Goal: Find specific page/section: Find specific page/section

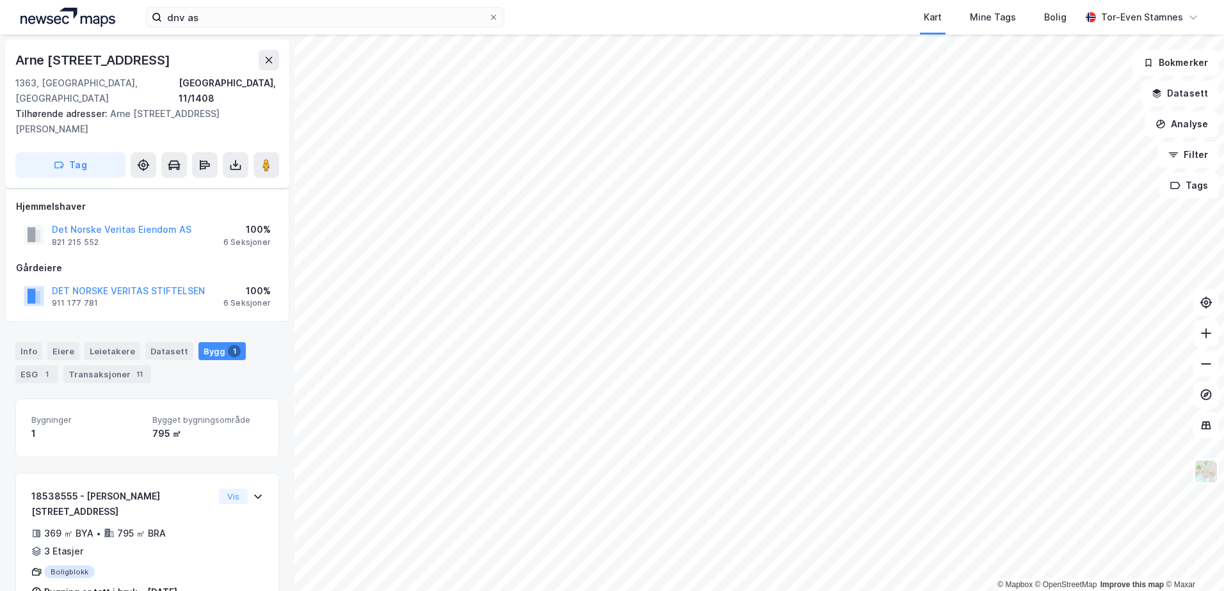
scroll to position [10, 0]
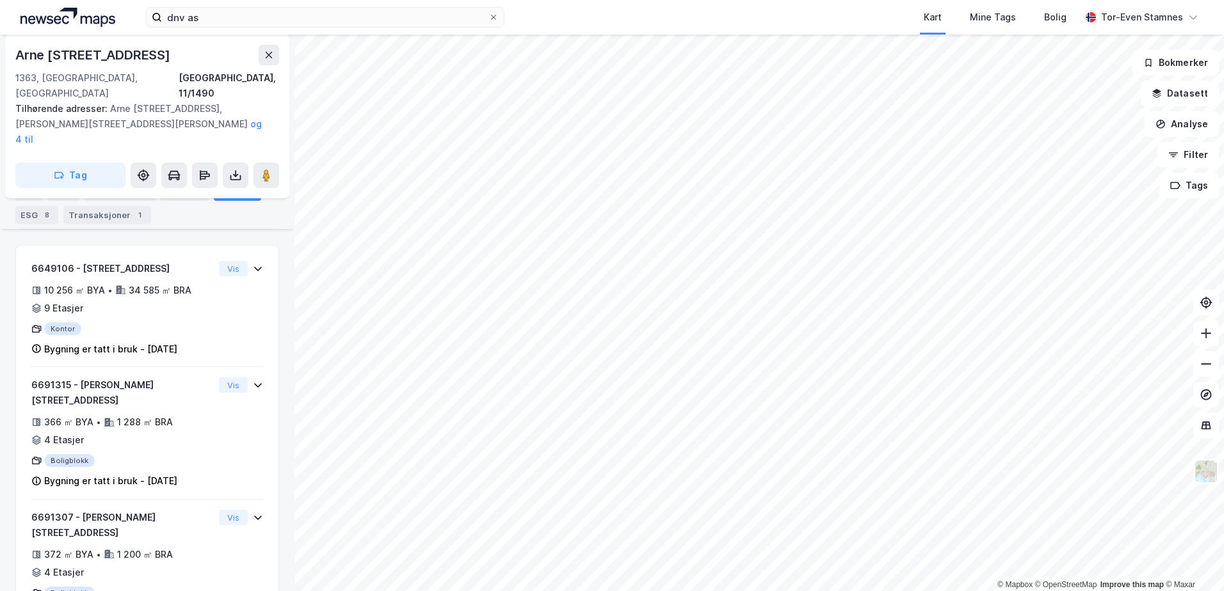
scroll to position [209, 0]
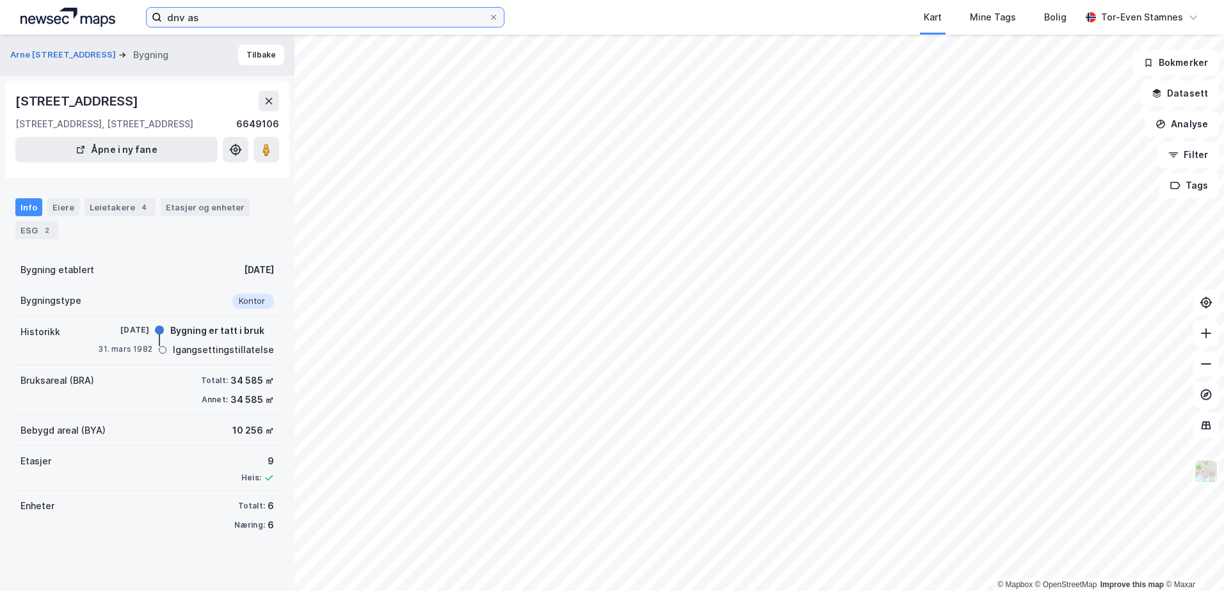
click at [221, 15] on input "dnv as" at bounding box center [325, 17] width 326 height 19
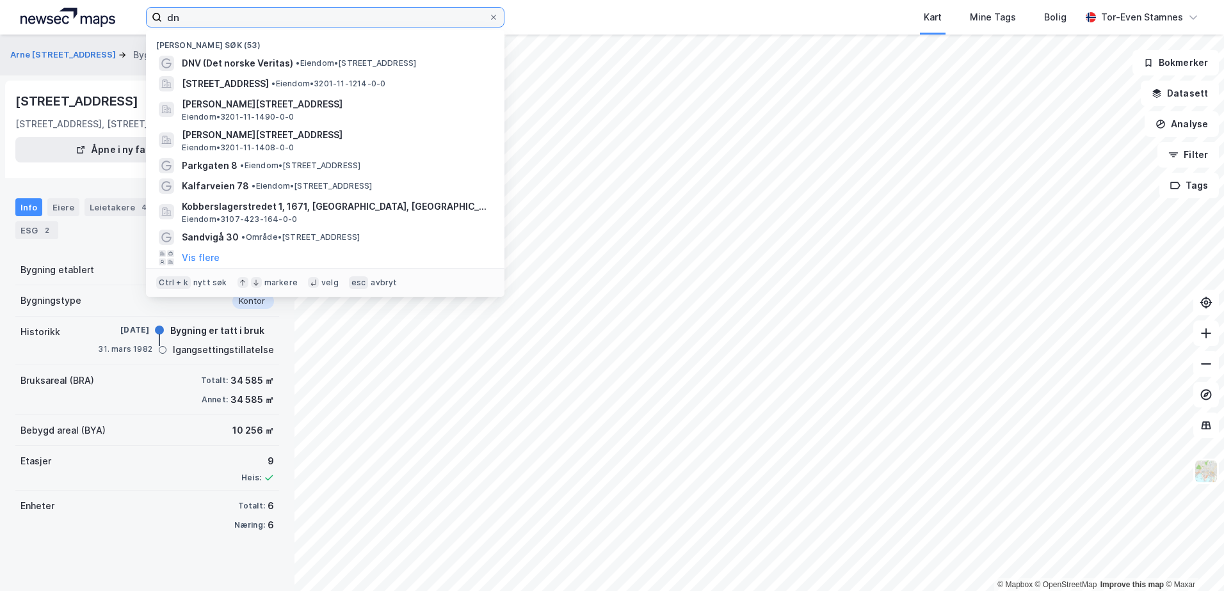
type input "d"
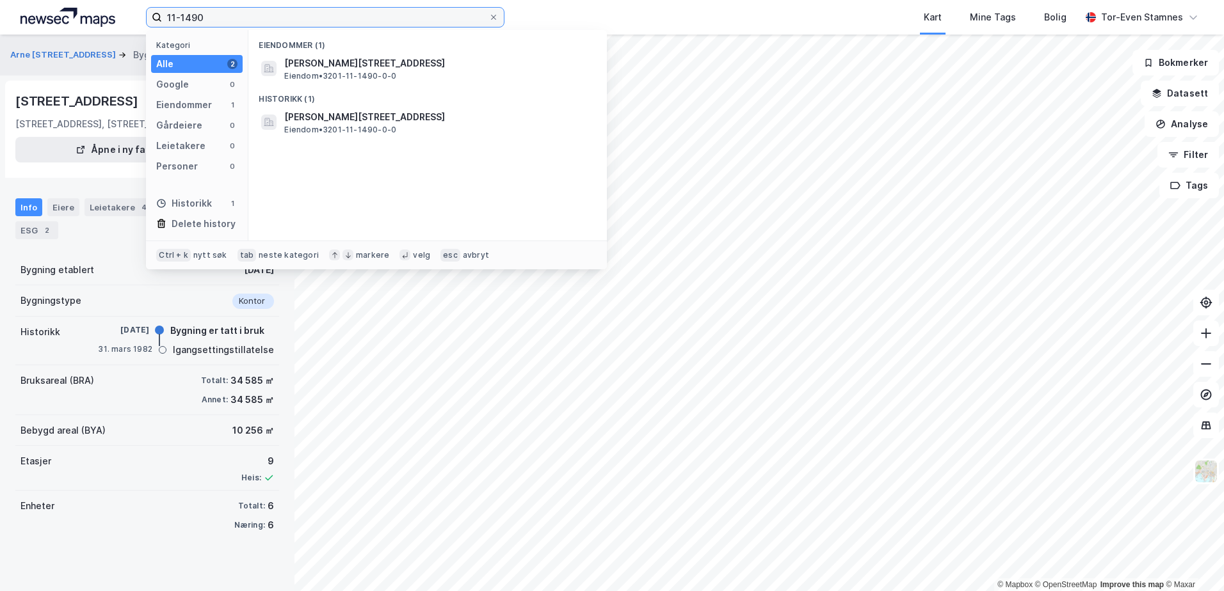
click at [394, 10] on input "11-1490" at bounding box center [325, 17] width 326 height 19
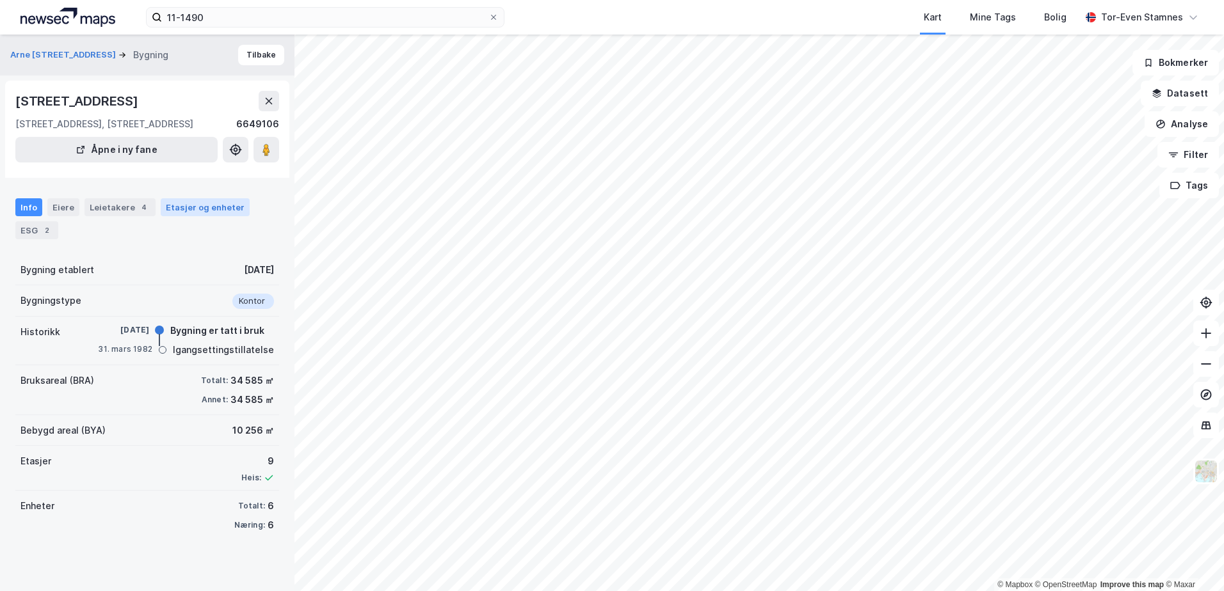
click at [187, 210] on div "Etasjer og enheter" at bounding box center [205, 208] width 79 height 12
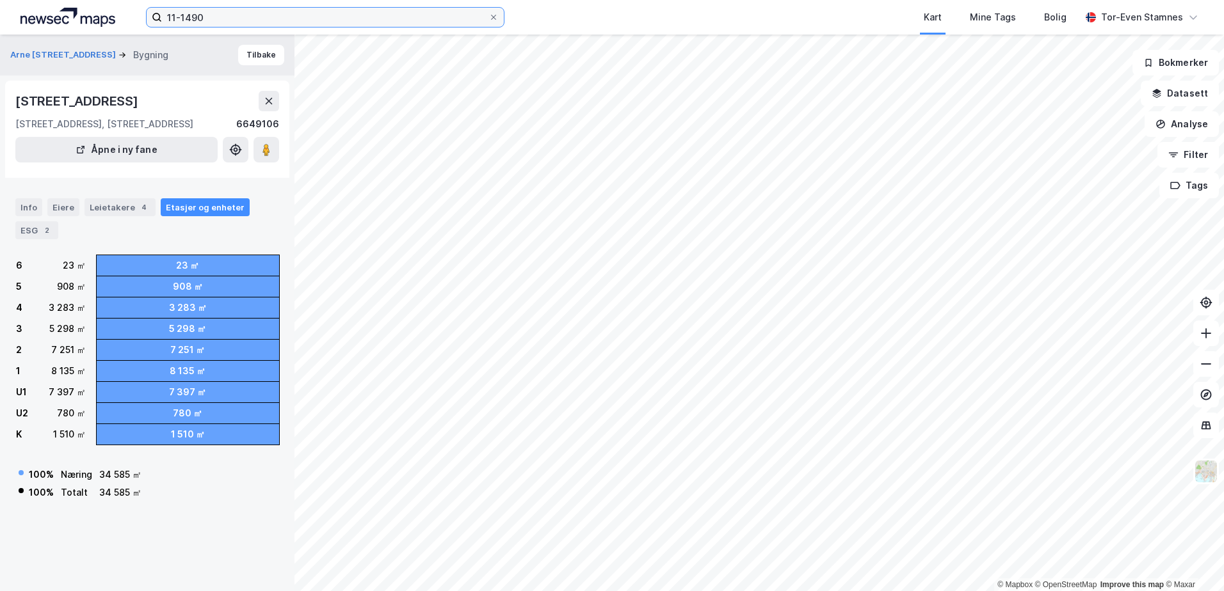
click at [224, 13] on input "11-1490" at bounding box center [325, 17] width 326 height 19
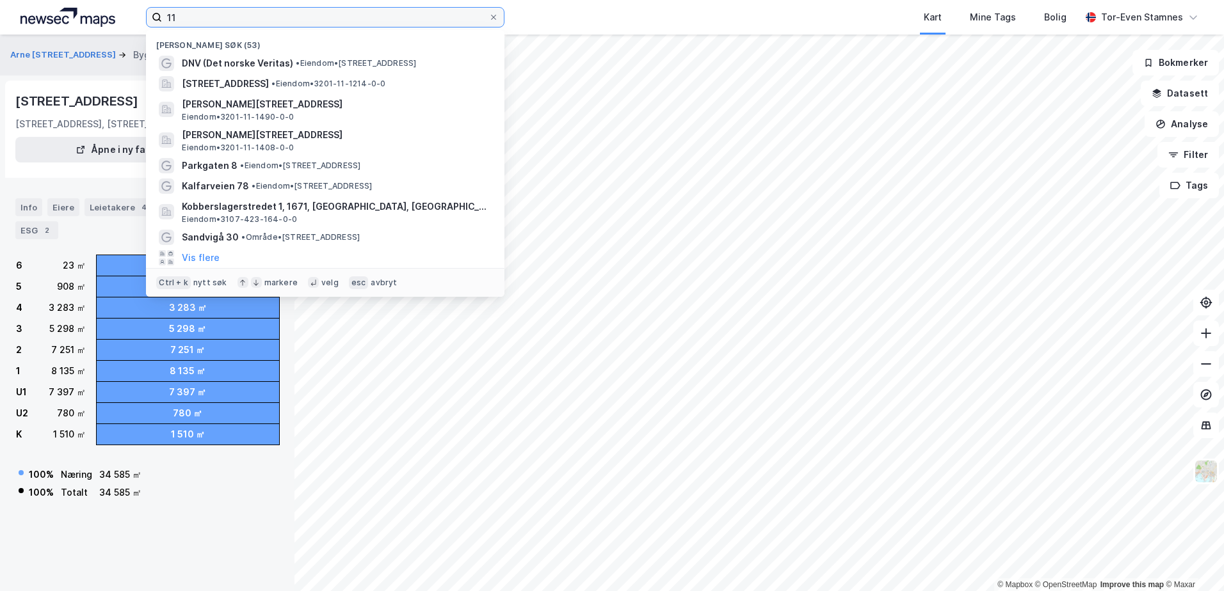
type input "1"
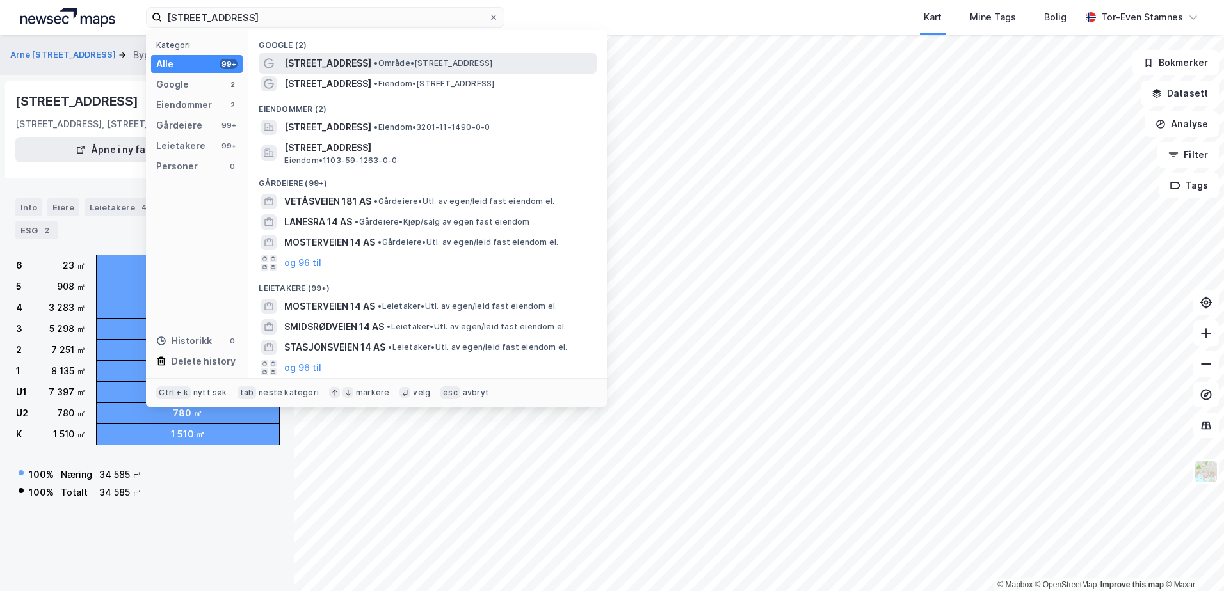
click at [348, 58] on span "[STREET_ADDRESS]" at bounding box center [327, 63] width 87 height 15
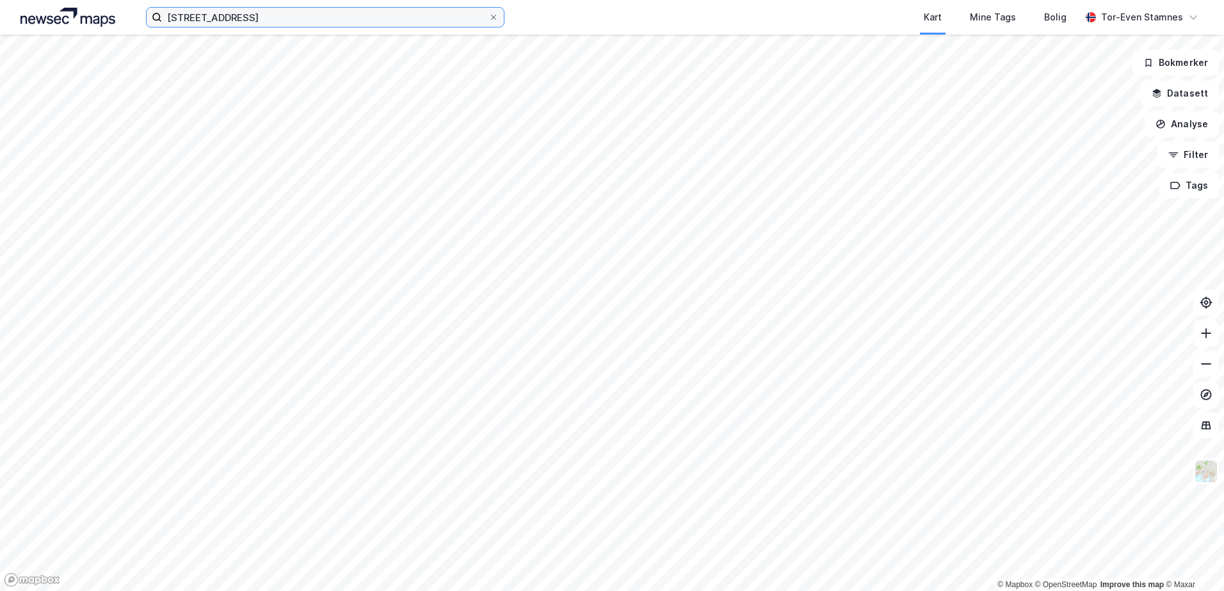
click at [263, 19] on input "[STREET_ADDRESS]" at bounding box center [325, 17] width 326 height 19
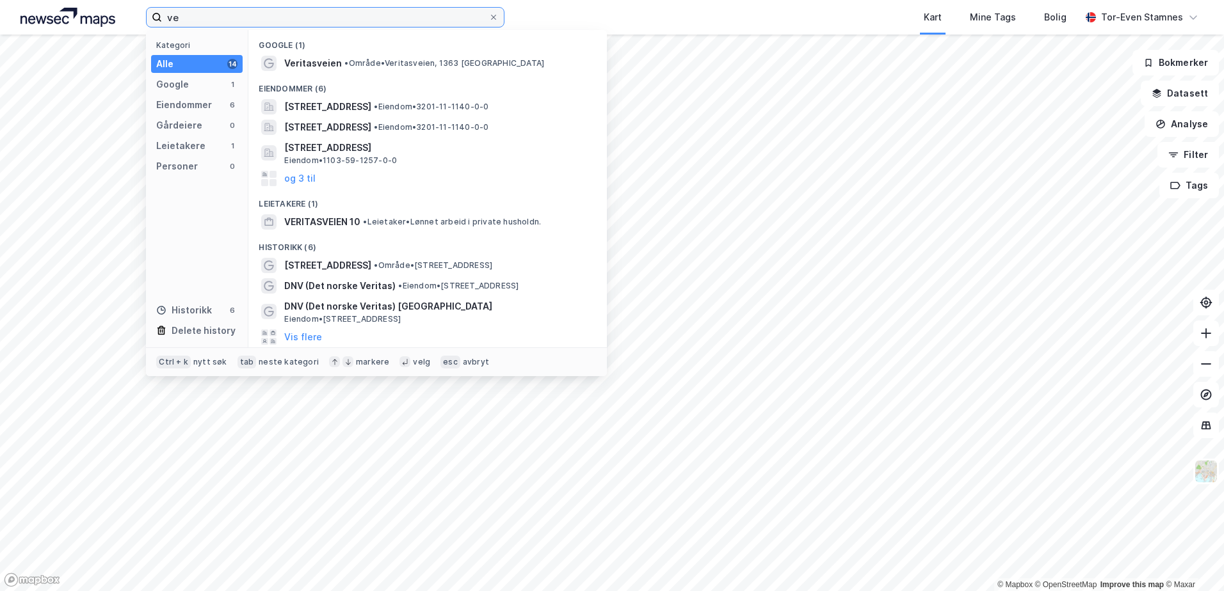
type input "v"
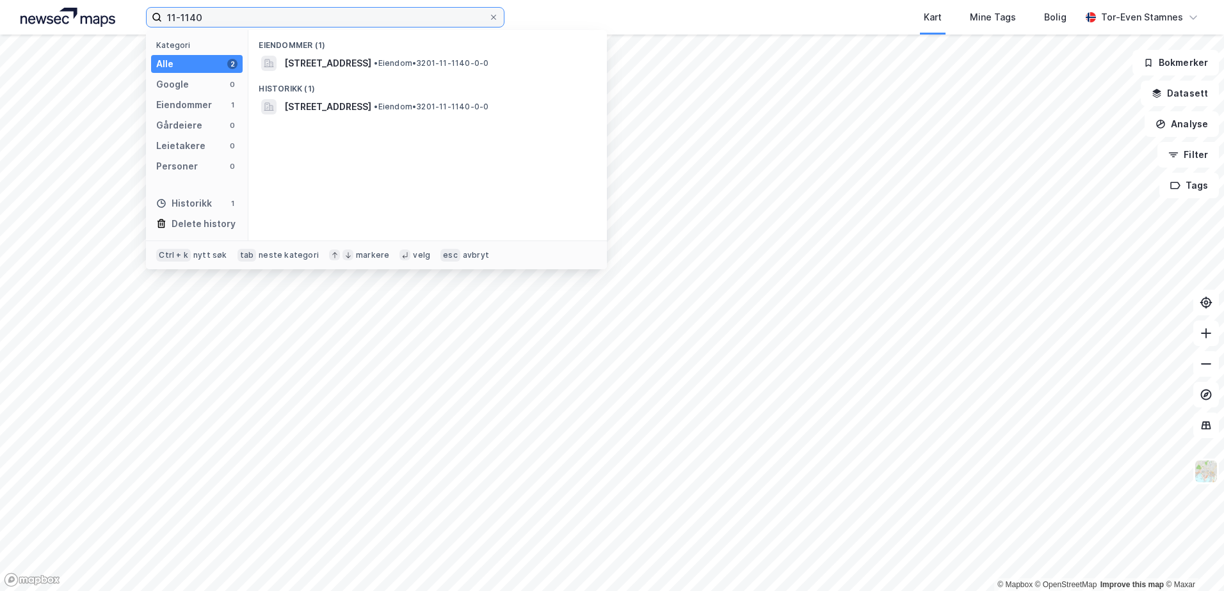
type input "11-1140"
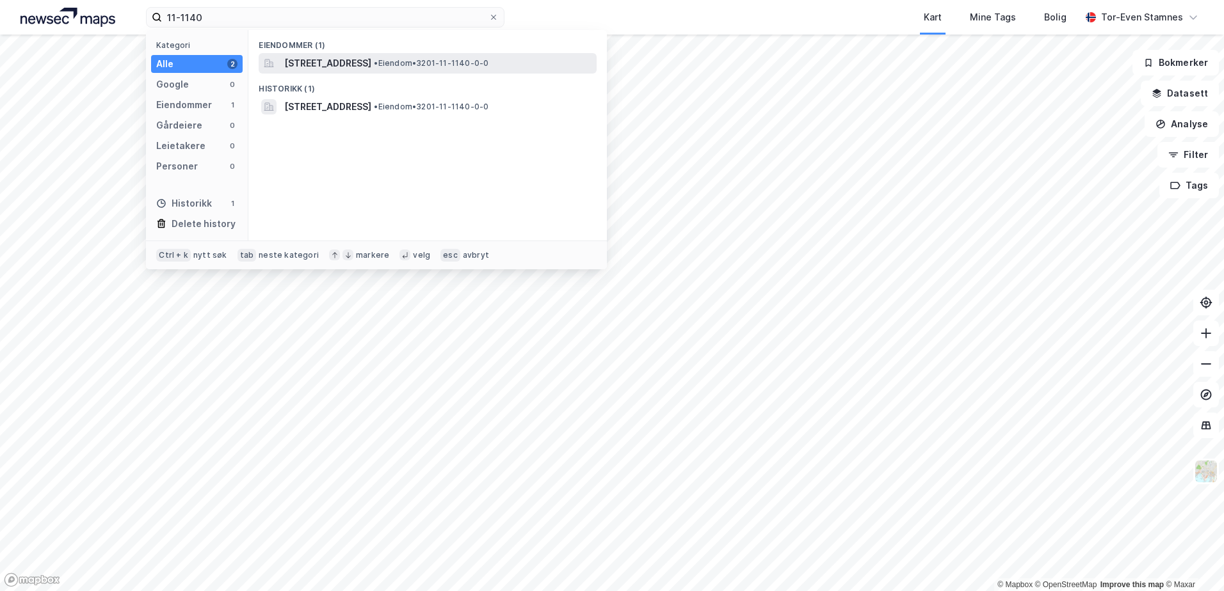
click at [342, 65] on span "[STREET_ADDRESS]" at bounding box center [327, 63] width 87 height 15
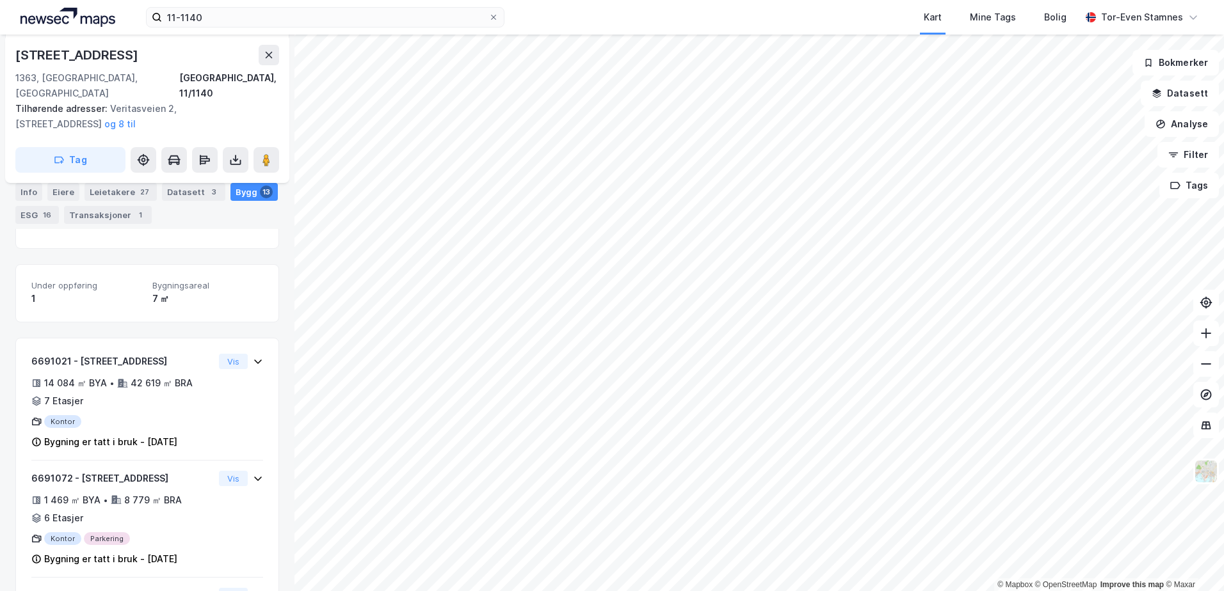
scroll to position [283, 0]
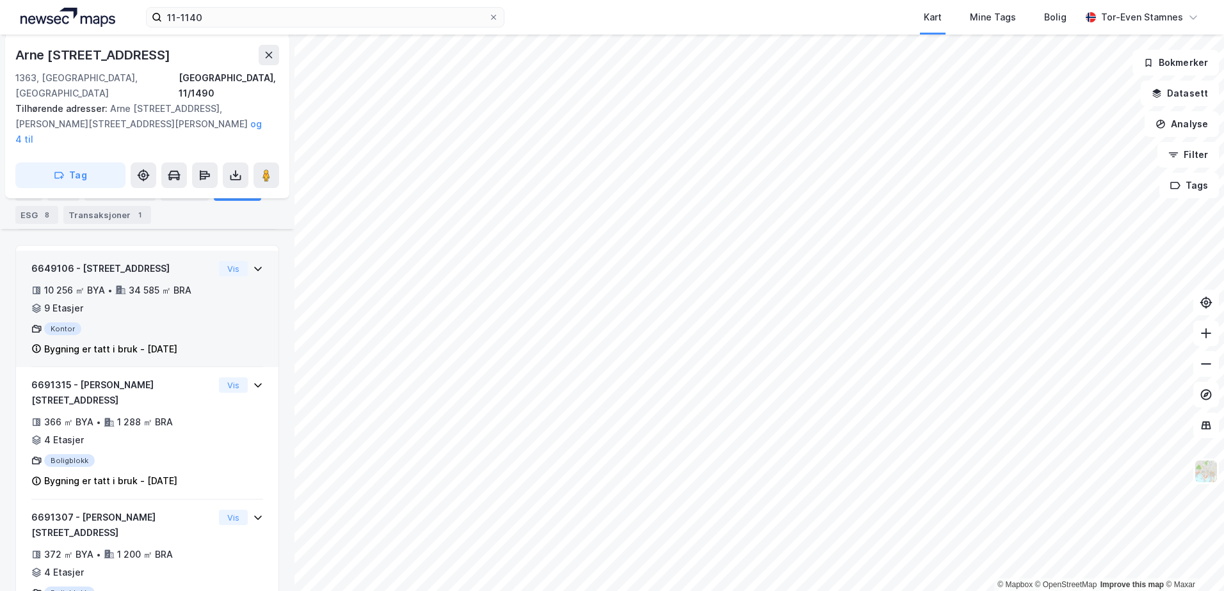
scroll to position [209, 0]
